Goal: Find contact information

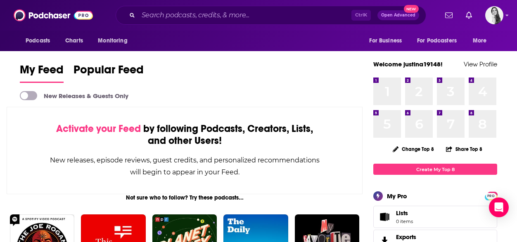
click at [189, 12] on input "Search podcasts, credits, & more..." at bounding box center [244, 15] width 213 height 13
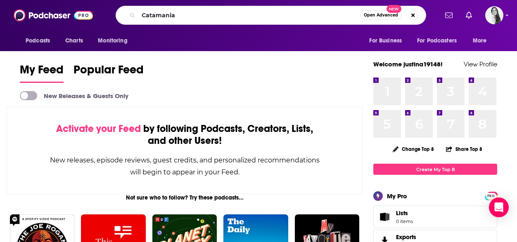
type input "Catamania"
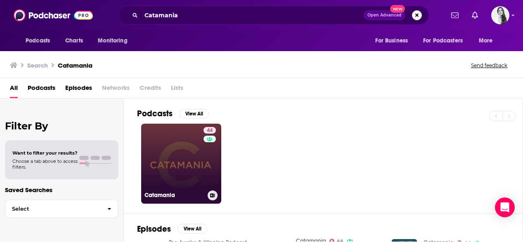
click at [184, 166] on link "44 Catamania" at bounding box center [181, 164] width 80 height 80
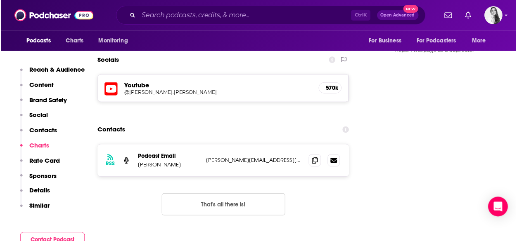
scroll to position [784, 0]
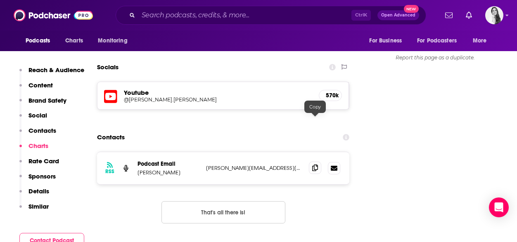
click at [317, 165] on icon at bounding box center [315, 168] width 6 height 7
drag, startPoint x: 273, startPoint y: 120, endPoint x: 205, endPoint y: 123, distance: 67.3
click at [205, 152] on div "RSS Podcast Email [PERSON_NAME] [PERSON_NAME][EMAIL_ADDRESS][DOMAIN_NAME] [PERS…" at bounding box center [223, 168] width 252 height 32
copy p "[PERSON_NAME][EMAIL_ADDRESS][DOMAIN_NAME]"
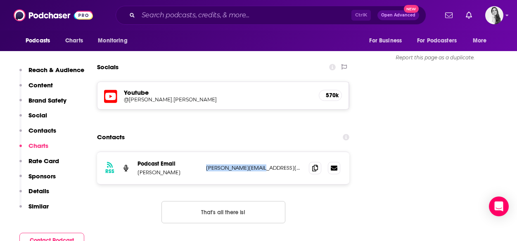
click at [44, 181] on button "Sponsors" at bounding box center [37, 179] width 36 height 15
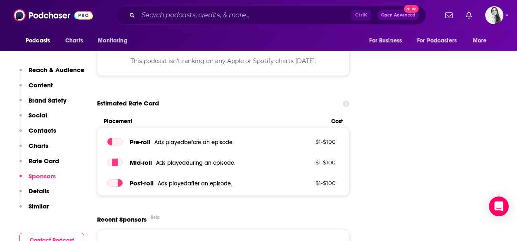
click at [47, 177] on p "Sponsors" at bounding box center [41, 176] width 27 height 8
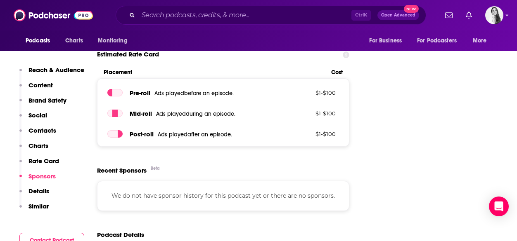
scroll to position [1069, 0]
